Goal: Complete application form

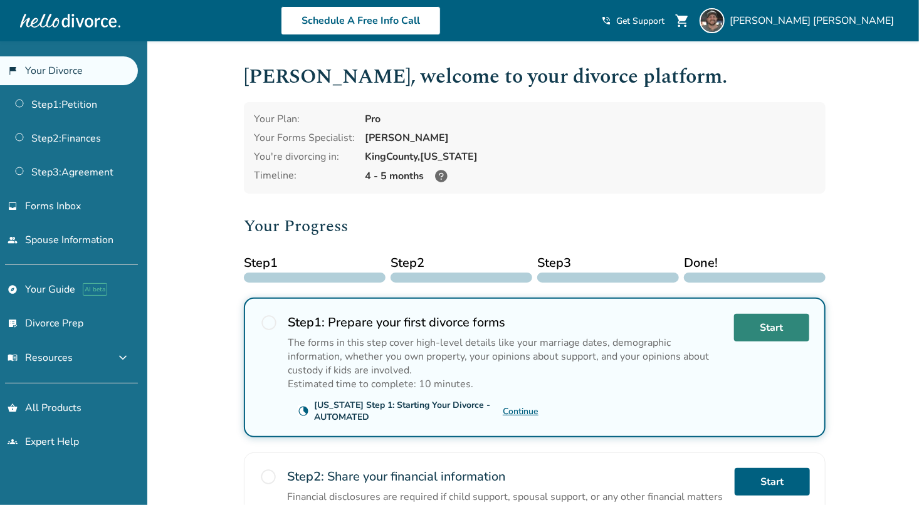
click at [756, 322] on link "Start" at bounding box center [771, 328] width 75 height 28
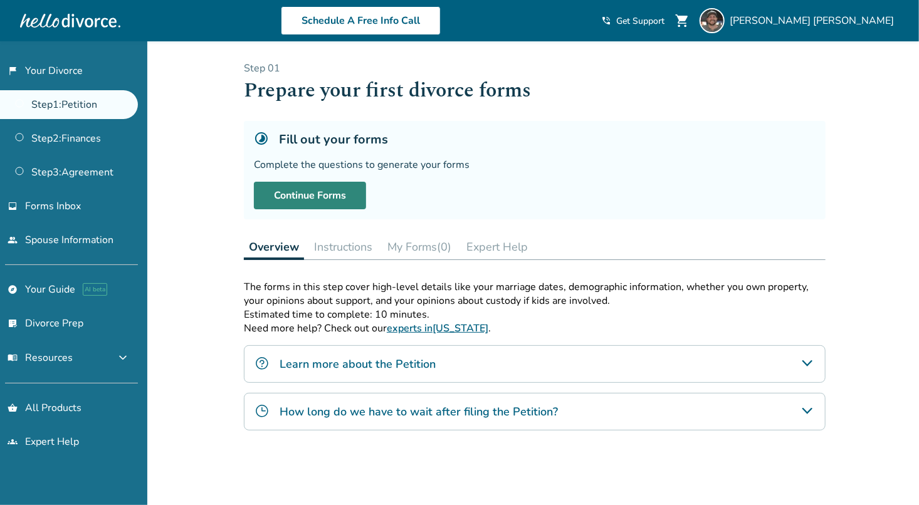
click at [329, 185] on link "Continue Forms" at bounding box center [310, 196] width 112 height 28
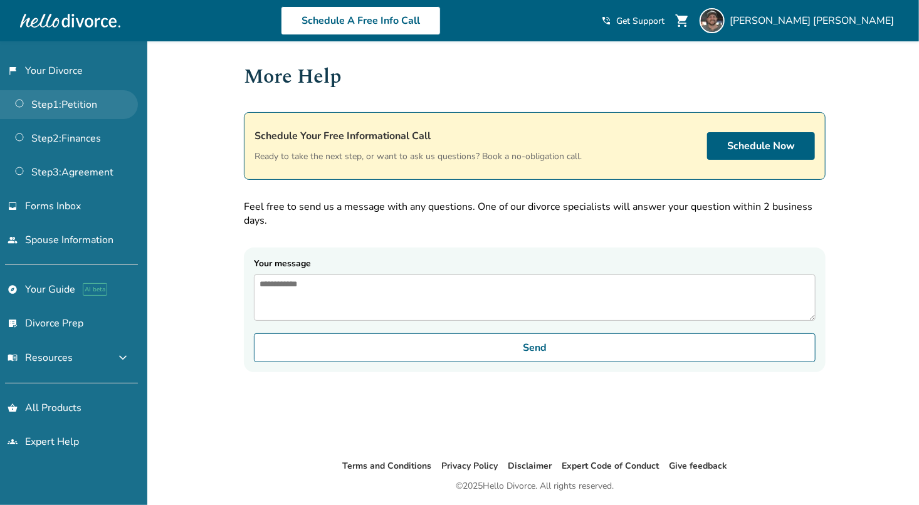
click at [68, 110] on link "Step 1 : Petition" at bounding box center [69, 104] width 138 height 29
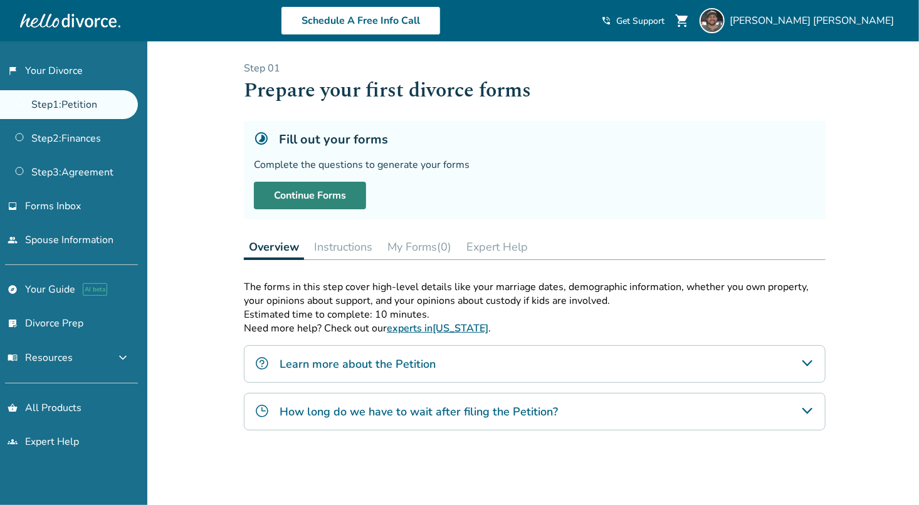
click at [329, 190] on link "Continue Forms" at bounding box center [310, 196] width 112 height 28
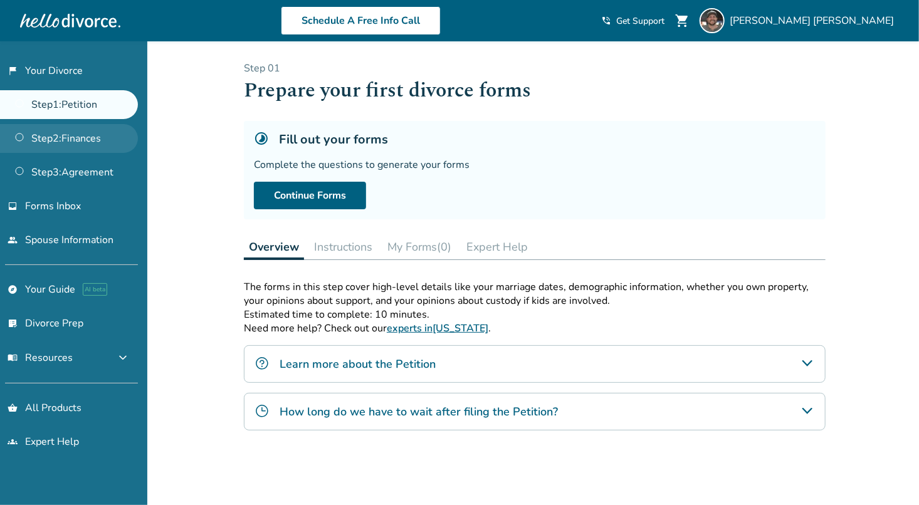
click at [86, 147] on link "Step 2 : Finances" at bounding box center [69, 138] width 138 height 29
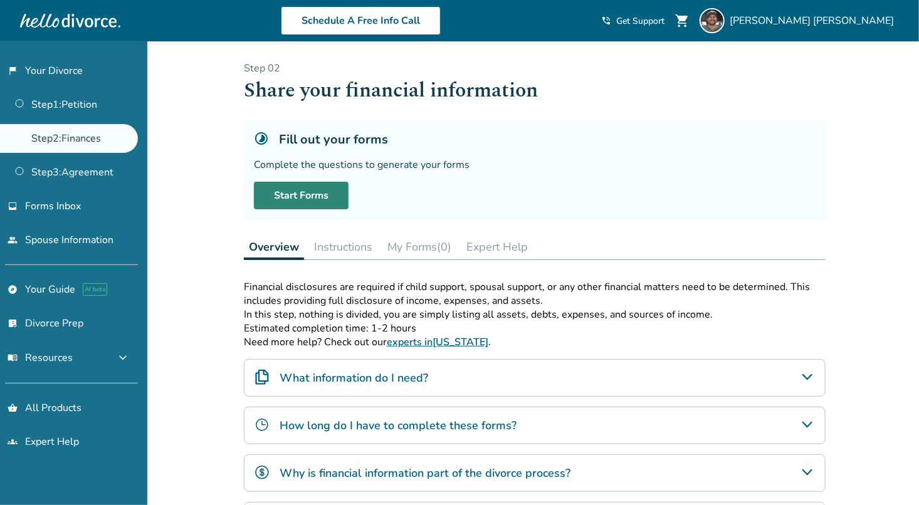
click at [309, 190] on link "Start Forms" at bounding box center [301, 196] width 95 height 28
